Goal: Navigation & Orientation: Find specific page/section

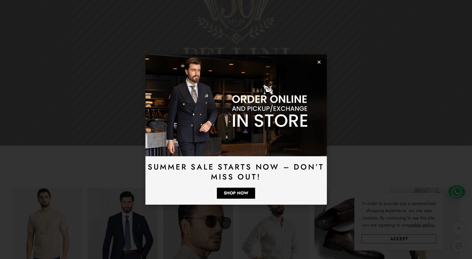
click at [318, 62] on icon "Close" at bounding box center [319, 62] width 4 height 4
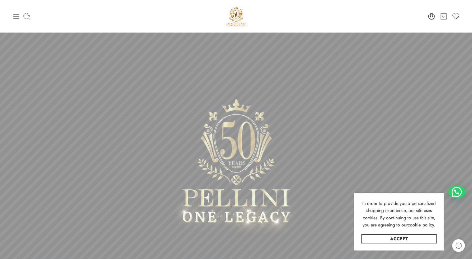
click at [17, 18] on icon at bounding box center [16, 16] width 6 height 5
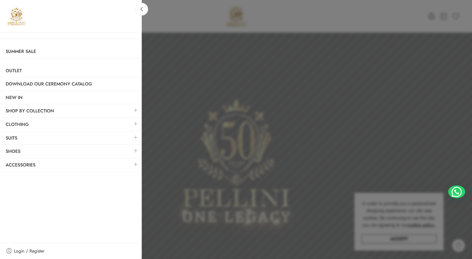
click at [136, 111] on link at bounding box center [136, 110] width 12 height 12
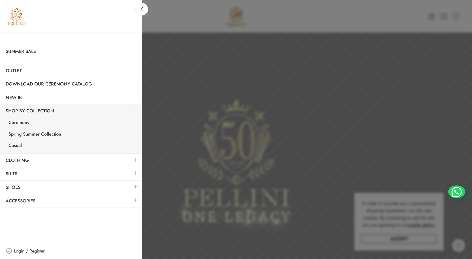
click at [135, 161] on link at bounding box center [136, 160] width 12 height 12
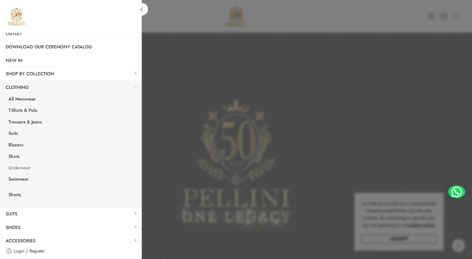
scroll to position [42, 0]
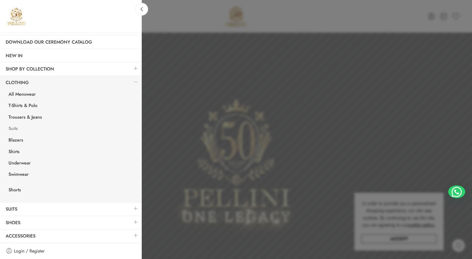
click at [14, 131] on link "Suits" at bounding box center [72, 130] width 139 height 12
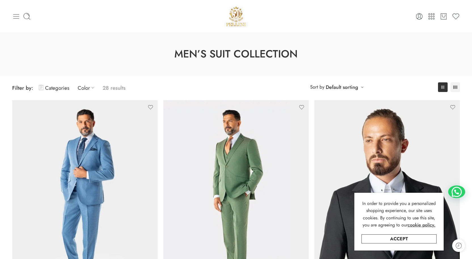
click at [14, 17] on icon at bounding box center [16, 16] width 8 height 8
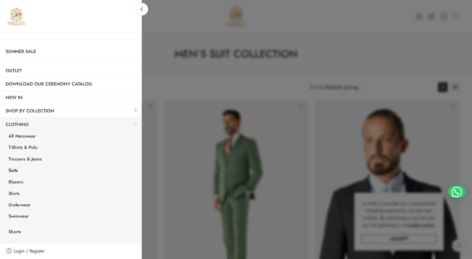
scroll to position [28, 0]
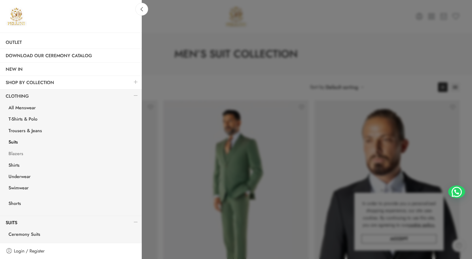
click at [13, 155] on link "Blazers" at bounding box center [72, 155] width 139 height 12
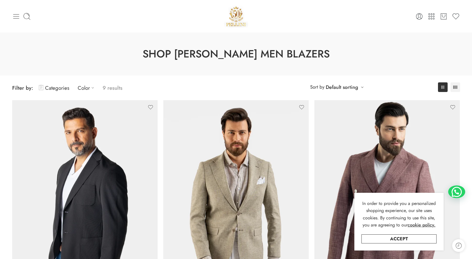
click at [18, 16] on icon at bounding box center [16, 16] width 6 height 5
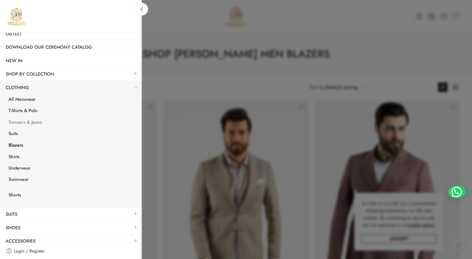
scroll to position [42, 0]
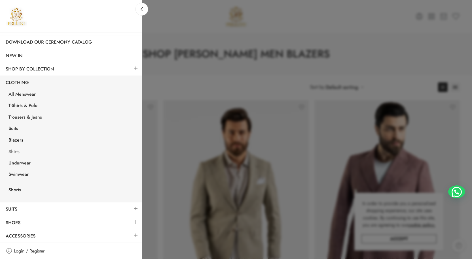
click at [12, 150] on link "Shirts" at bounding box center [72, 153] width 139 height 12
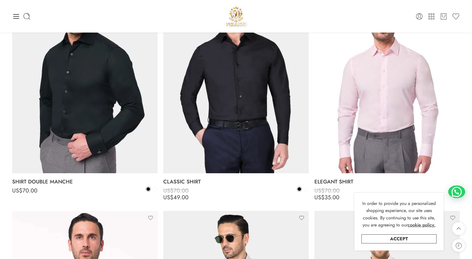
scroll to position [709, 0]
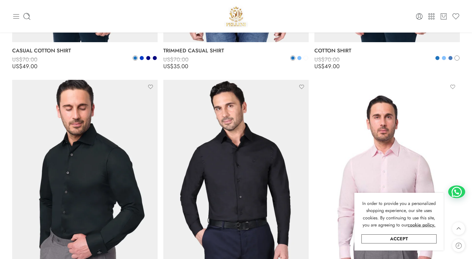
click at [18, 14] on icon at bounding box center [16, 16] width 6 height 5
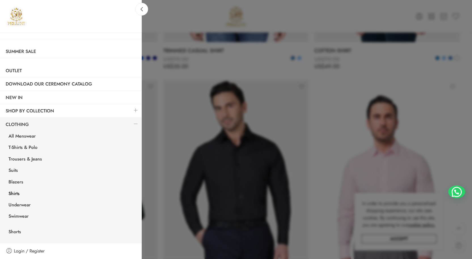
click at [132, 124] on link at bounding box center [136, 124] width 12 height 12
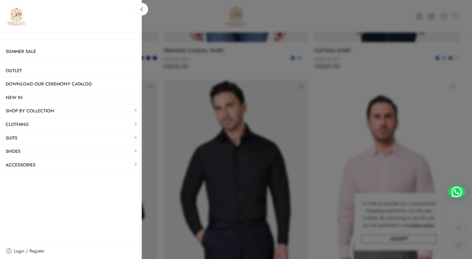
click at [133, 138] on link at bounding box center [136, 138] width 12 height 12
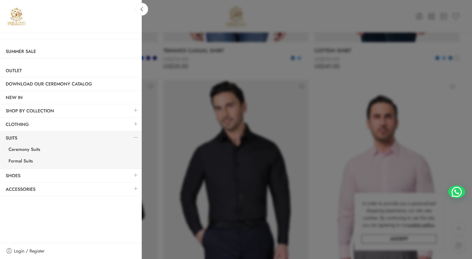
click at [209, 20] on div at bounding box center [236, 129] width 472 height 259
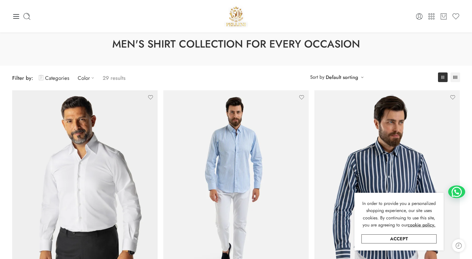
scroll to position [0, 0]
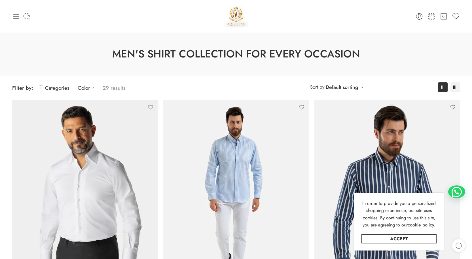
click at [14, 17] on icon at bounding box center [16, 16] width 8 height 8
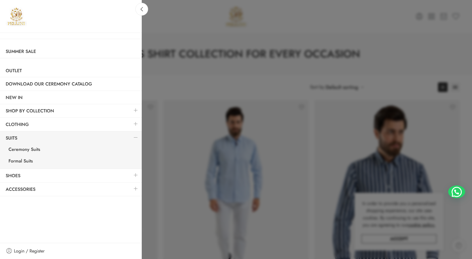
click at [133, 125] on link at bounding box center [136, 124] width 12 height 12
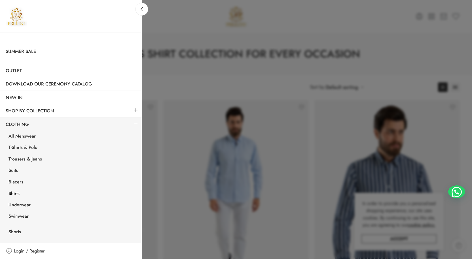
click at [132, 110] on link at bounding box center [136, 110] width 12 height 12
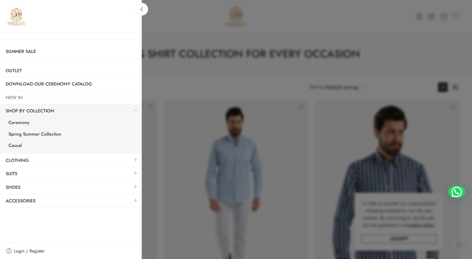
click at [16, 94] on link "NEW IN" at bounding box center [71, 97] width 142 height 13
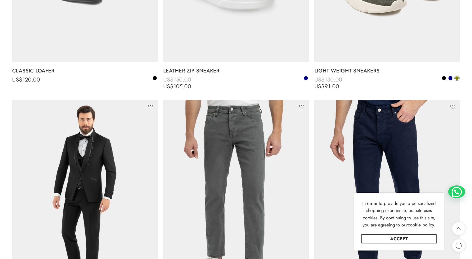
scroll to position [2580, 0]
